Goal: Task Accomplishment & Management: Use online tool/utility

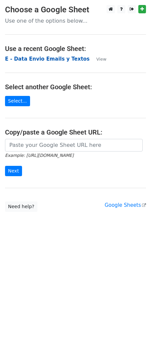
click at [44, 59] on strong "E - Data Envio Emails y Textos" at bounding box center [47, 59] width 84 height 6
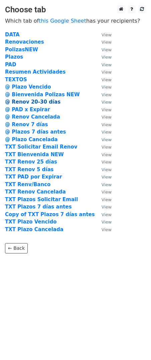
click at [48, 102] on strong "@ Renov 20-30 días" at bounding box center [32, 102] width 55 height 6
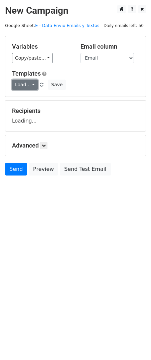
click at [21, 85] on link "Load..." at bounding box center [25, 85] width 26 height 10
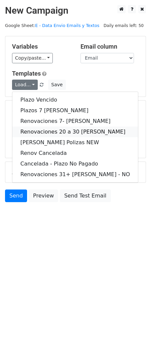
click at [72, 131] on link "Renovaciones 20 a 30 días" at bounding box center [74, 132] width 125 height 11
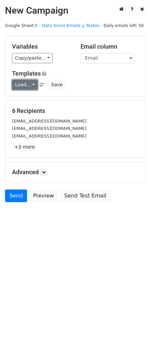
click at [15, 88] on link "Load..." at bounding box center [25, 85] width 26 height 10
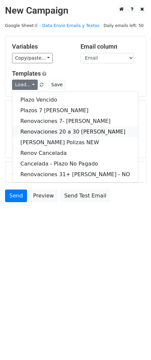
click at [78, 133] on link "Renovaciones 20 a 30 días" at bounding box center [74, 132] width 125 height 11
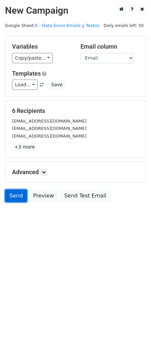
click at [20, 194] on link "Send" at bounding box center [16, 196] width 22 height 13
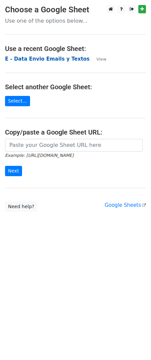
click at [45, 58] on strong "E - Data Envio Emails y Textos" at bounding box center [47, 59] width 84 height 6
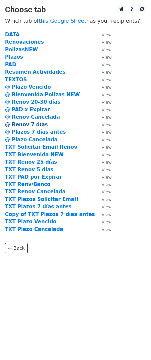
click at [37, 124] on strong "@ Renov 7 días" at bounding box center [26, 125] width 43 height 6
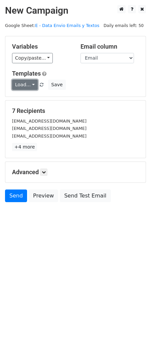
click at [27, 87] on link "Load..." at bounding box center [25, 85] width 26 height 10
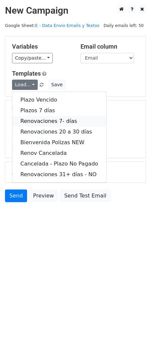
click at [70, 122] on link "Renovaciones 7- días" at bounding box center [59, 121] width 94 height 11
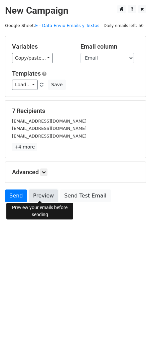
click at [32, 195] on link "Preview" at bounding box center [43, 196] width 29 height 13
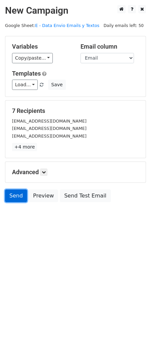
click at [13, 196] on link "Send" at bounding box center [16, 196] width 22 height 13
